Goal: Navigation & Orientation: Find specific page/section

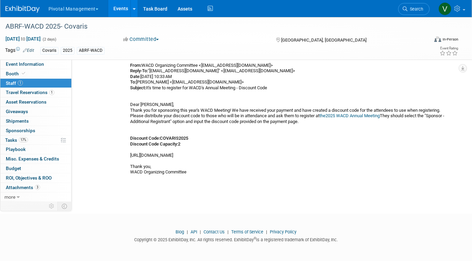
click at [116, 8] on link "Events" at bounding box center [120, 8] width 25 height 17
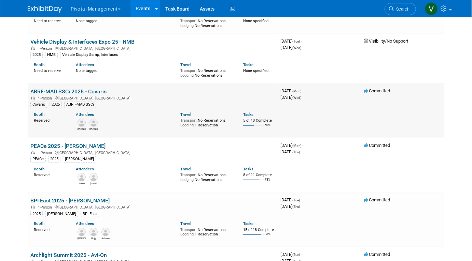
scroll to position [108, 0]
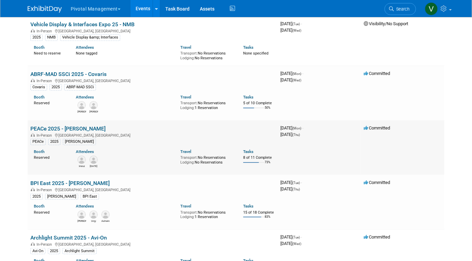
click at [61, 129] on link "PEACe 2025 - Asimov" at bounding box center [67, 129] width 75 height 6
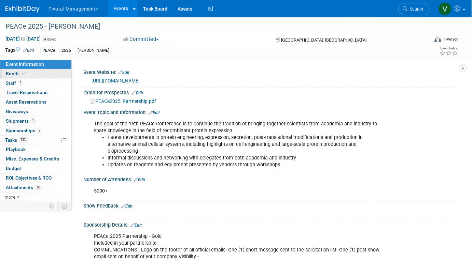
click at [23, 75] on icon at bounding box center [23, 74] width 3 height 4
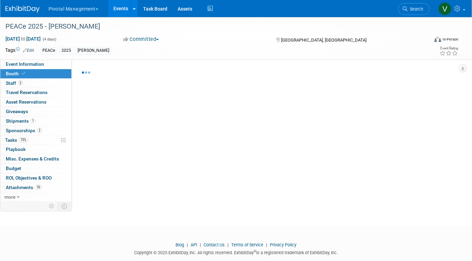
select select "Yes"
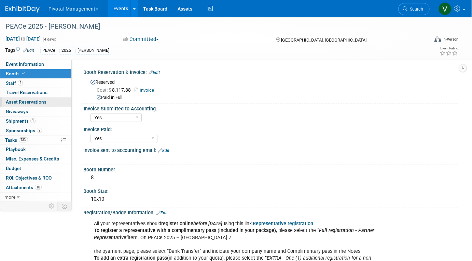
click at [47, 104] on link "0 Asset Reservations 0" at bounding box center [35, 102] width 71 height 9
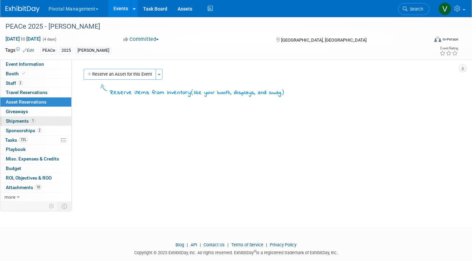
click at [43, 121] on link "1 Shipments 1" at bounding box center [35, 121] width 71 height 9
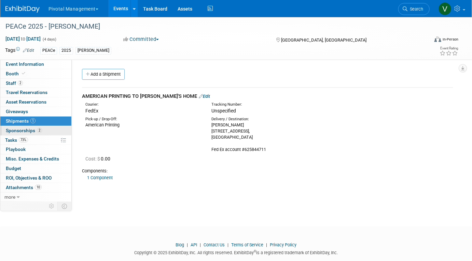
click at [42, 131] on link "2 Sponsorships 2" at bounding box center [35, 130] width 71 height 9
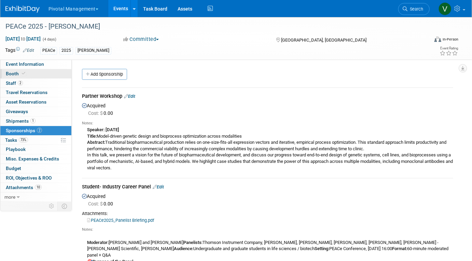
click at [48, 72] on link "Booth" at bounding box center [35, 73] width 71 height 9
select select "Yes"
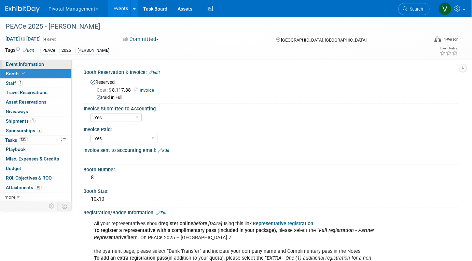
click at [48, 65] on link "Event Information" at bounding box center [35, 64] width 71 height 9
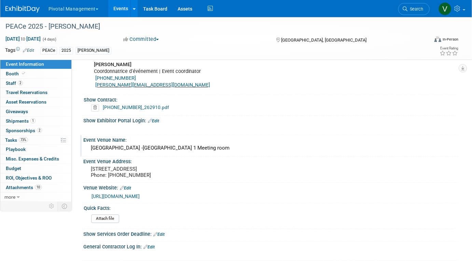
scroll to position [384, 0]
